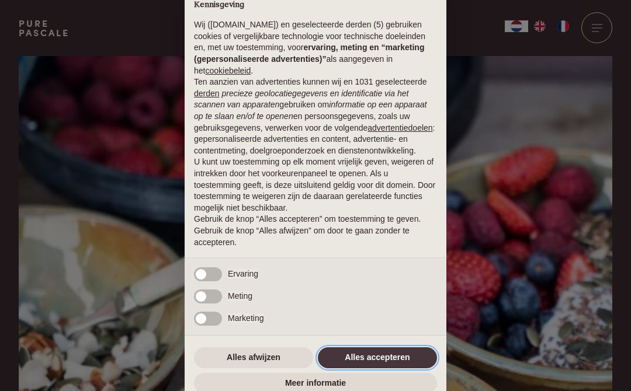
click at [394, 360] on button "Alles accepteren" at bounding box center [377, 358] width 119 height 21
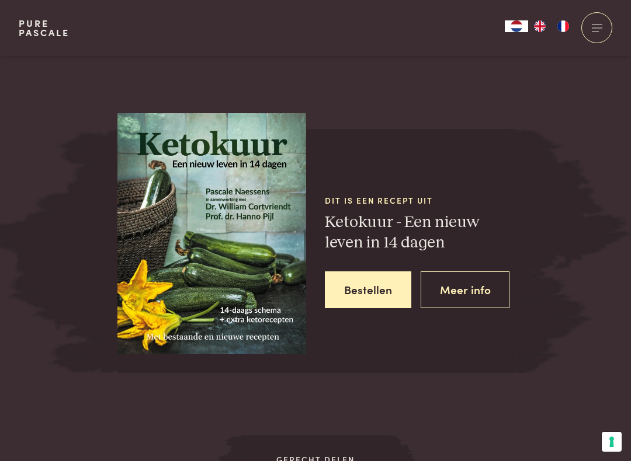
scroll to position [1484, 0]
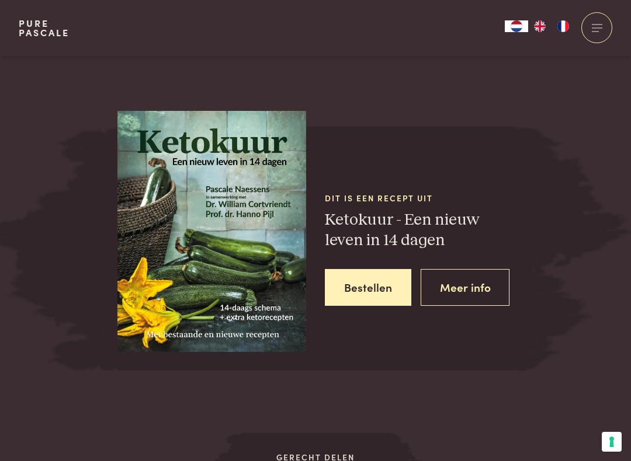
click at [473, 270] on link "Meer info" at bounding box center [465, 287] width 89 height 37
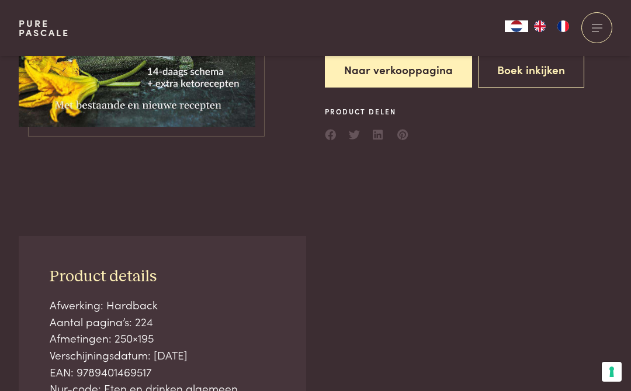
scroll to position [228, 0]
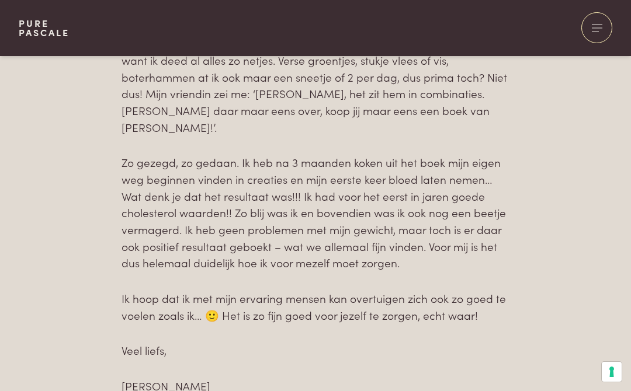
scroll to position [572, 0]
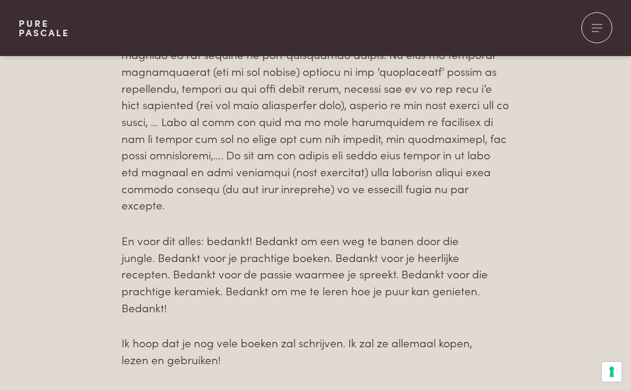
scroll to position [1513, 0]
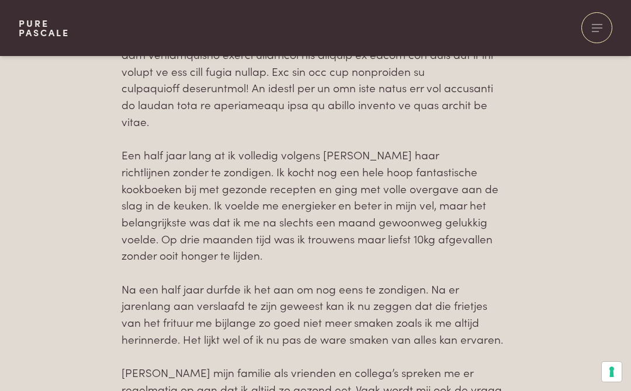
scroll to position [727, 0]
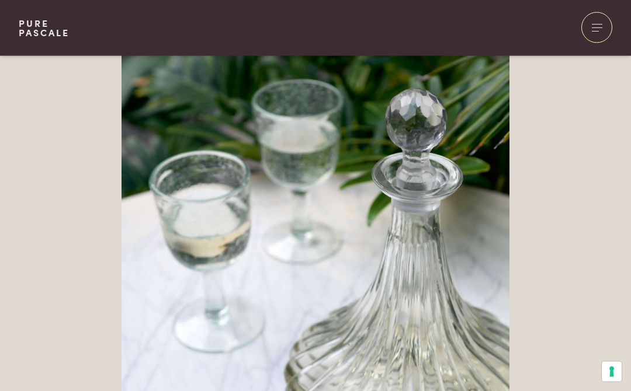
scroll to position [1036, 0]
